Goal: Information Seeking & Learning: Learn about a topic

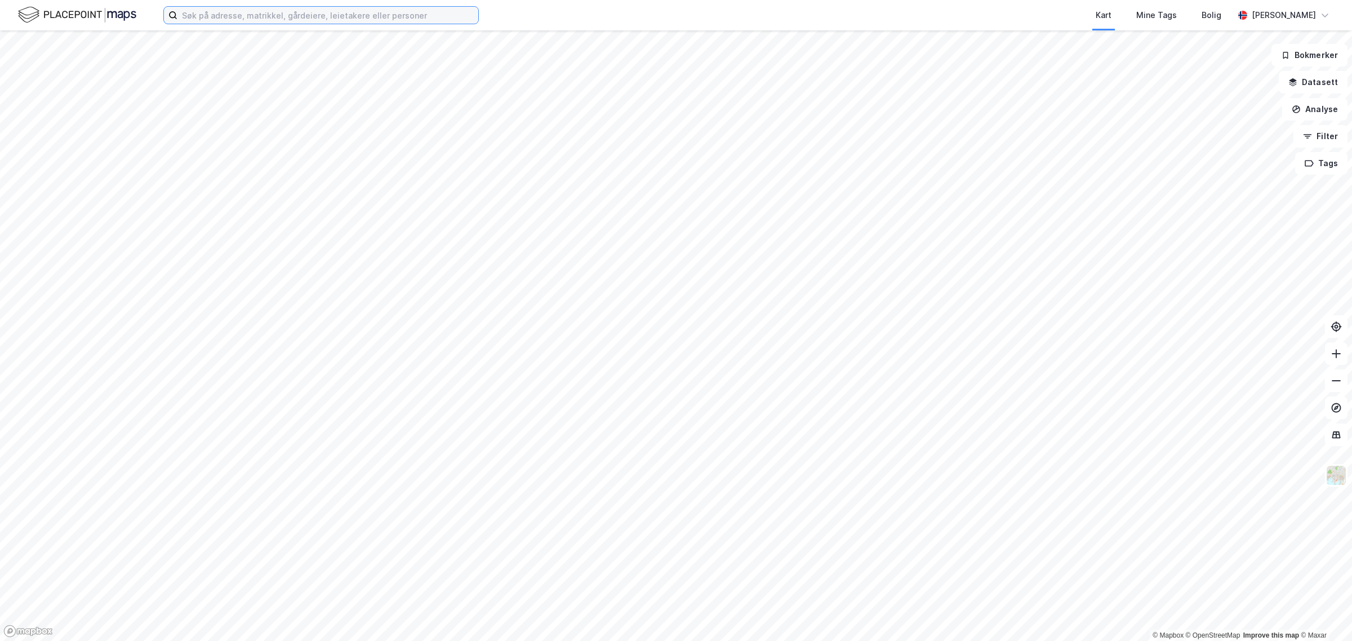
click at [332, 18] on input at bounding box center [327, 15] width 301 height 17
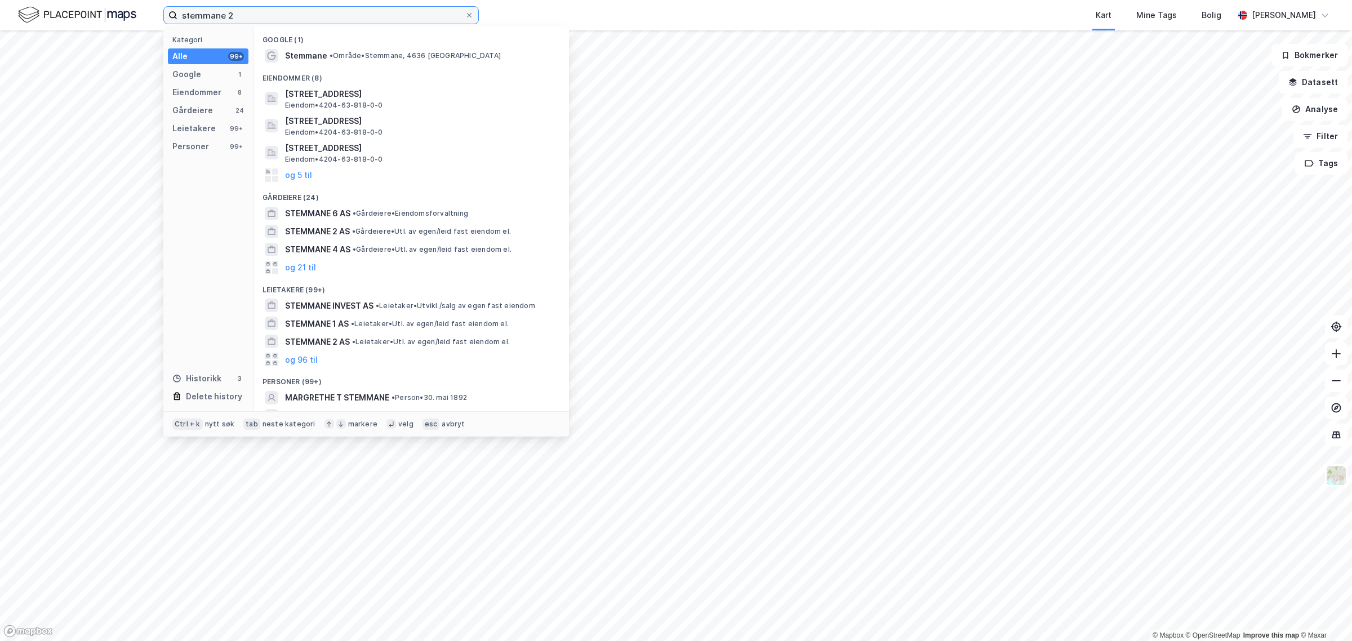
type input "stemmane 2"
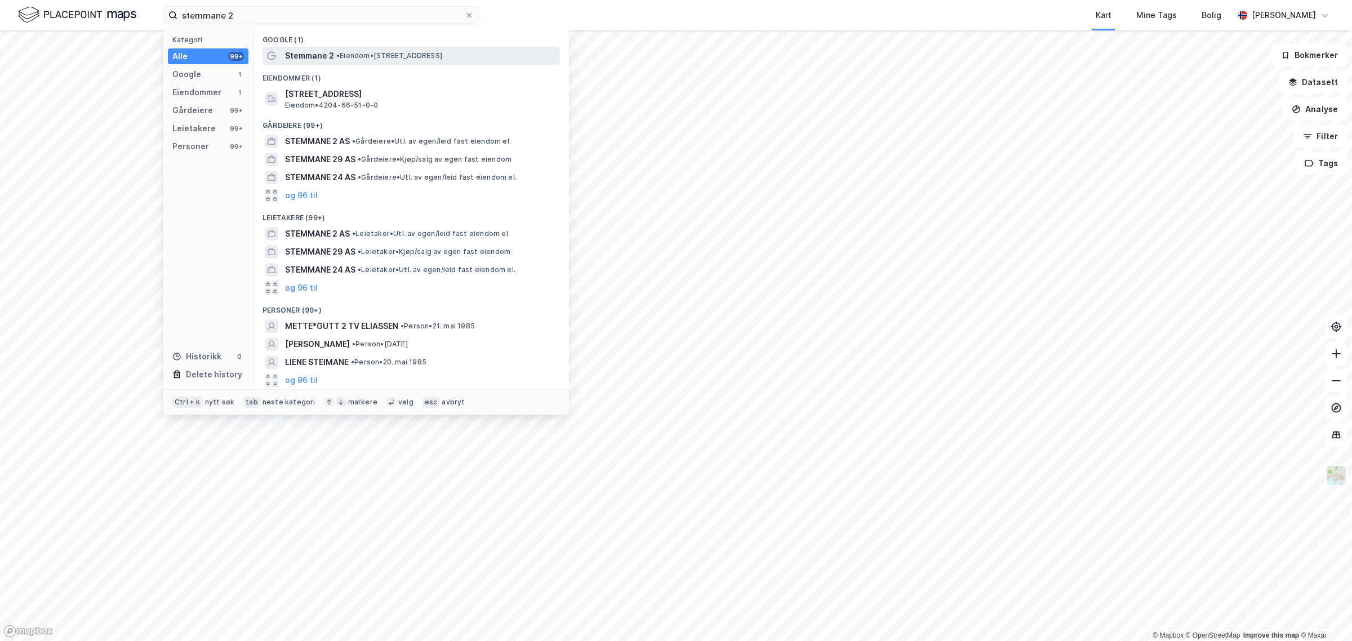
click at [307, 54] on span "Stemmane 2" at bounding box center [309, 56] width 49 height 14
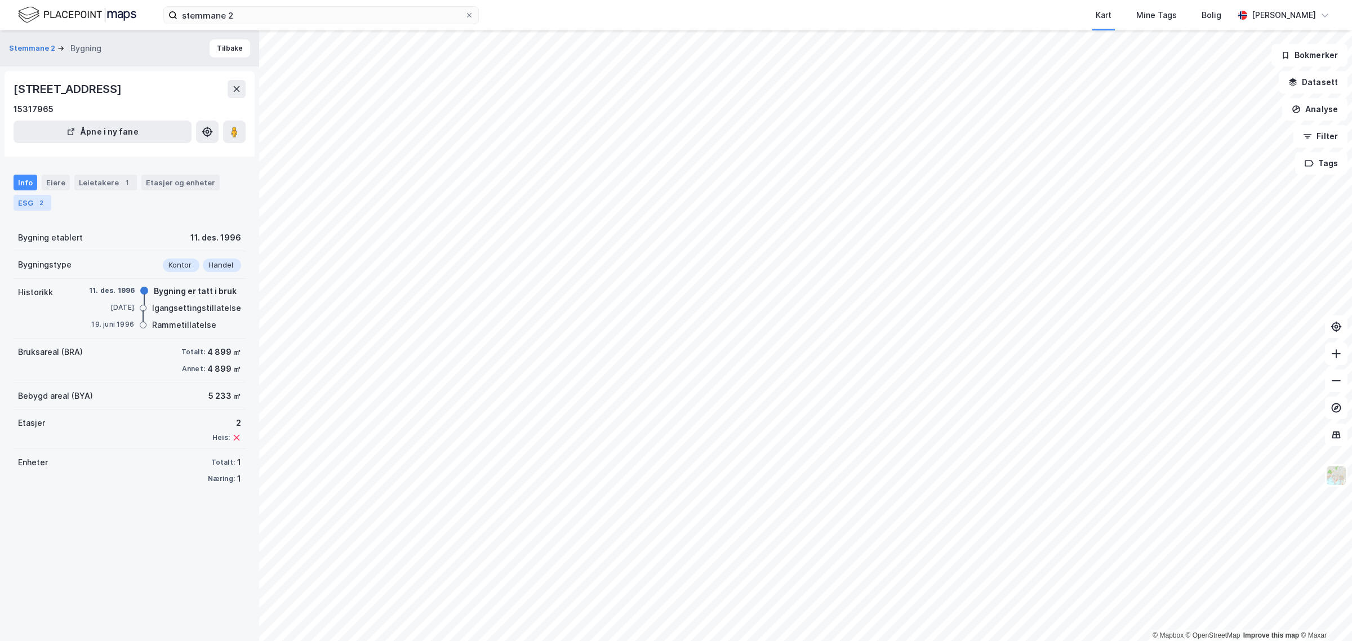
click at [39, 199] on div "2" at bounding box center [40, 202] width 11 height 11
